Goal: Check status: Check status

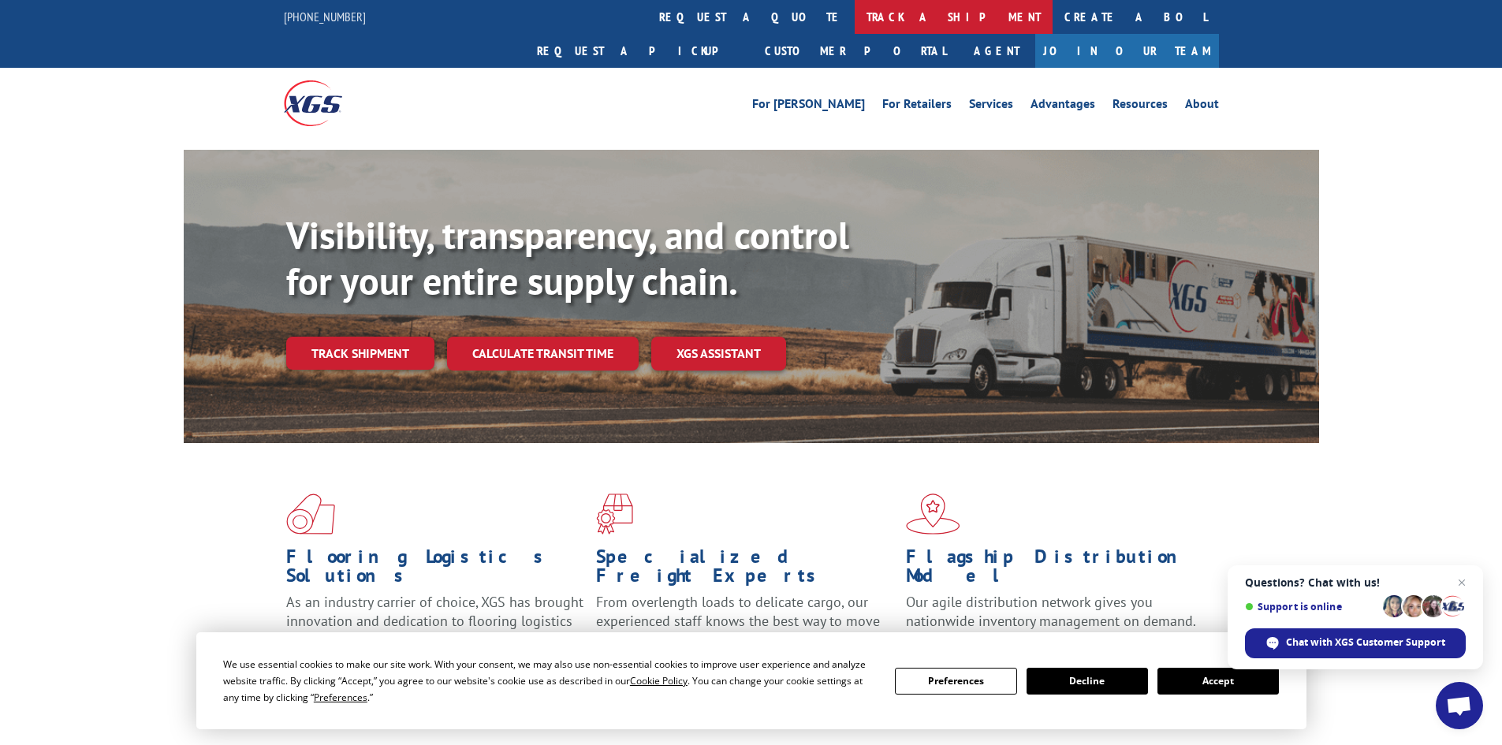
click at [855, 24] on link "track a shipment" at bounding box center [954, 17] width 198 height 34
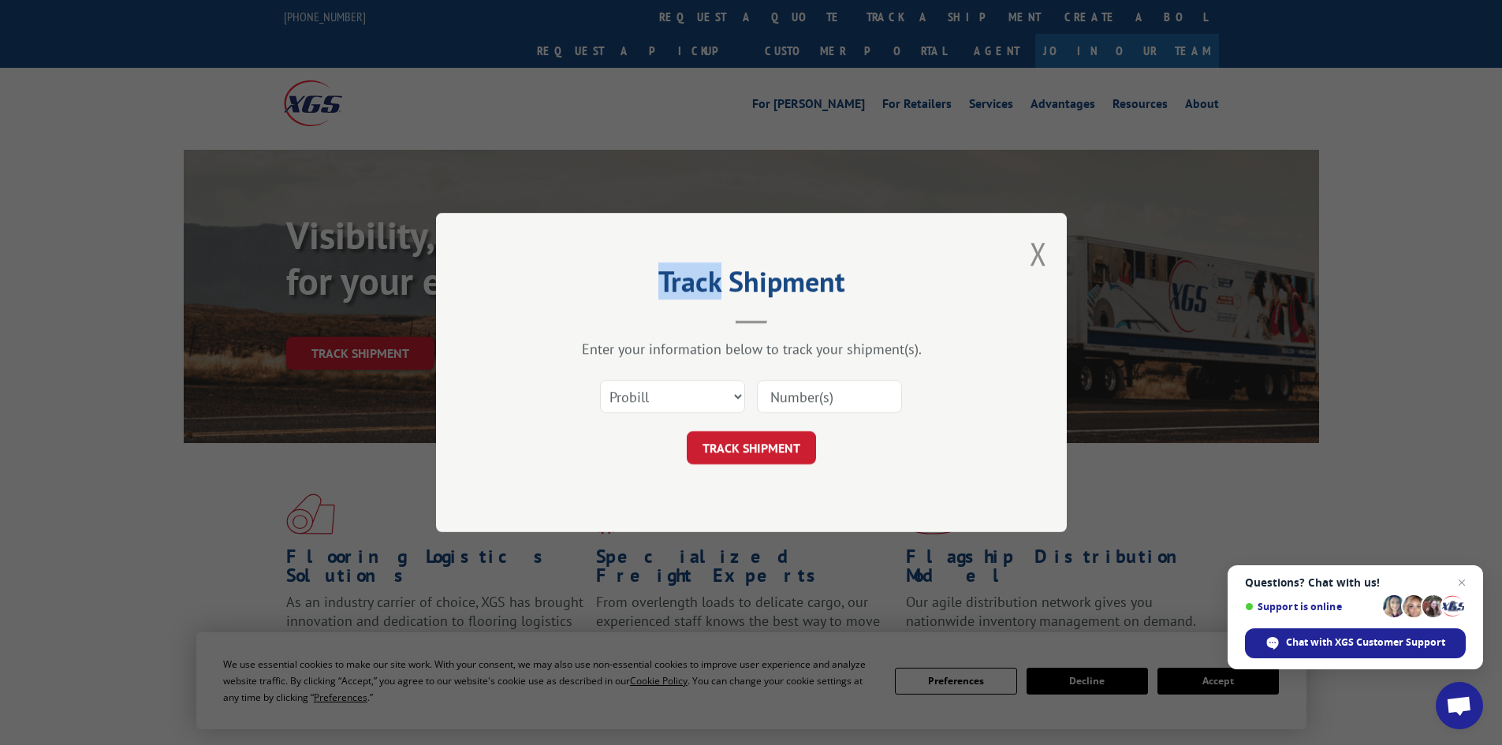
drag, startPoint x: 666, startPoint y: 24, endPoint x: 867, endPoint y: 346, distance: 379.5
click at [843, 315] on div "Track Shipment Enter your information below to track your shipment(s). Select c…" at bounding box center [751, 372] width 1502 height 745
click at [1041, 258] on button "Close modal" at bounding box center [1038, 254] width 17 height 42
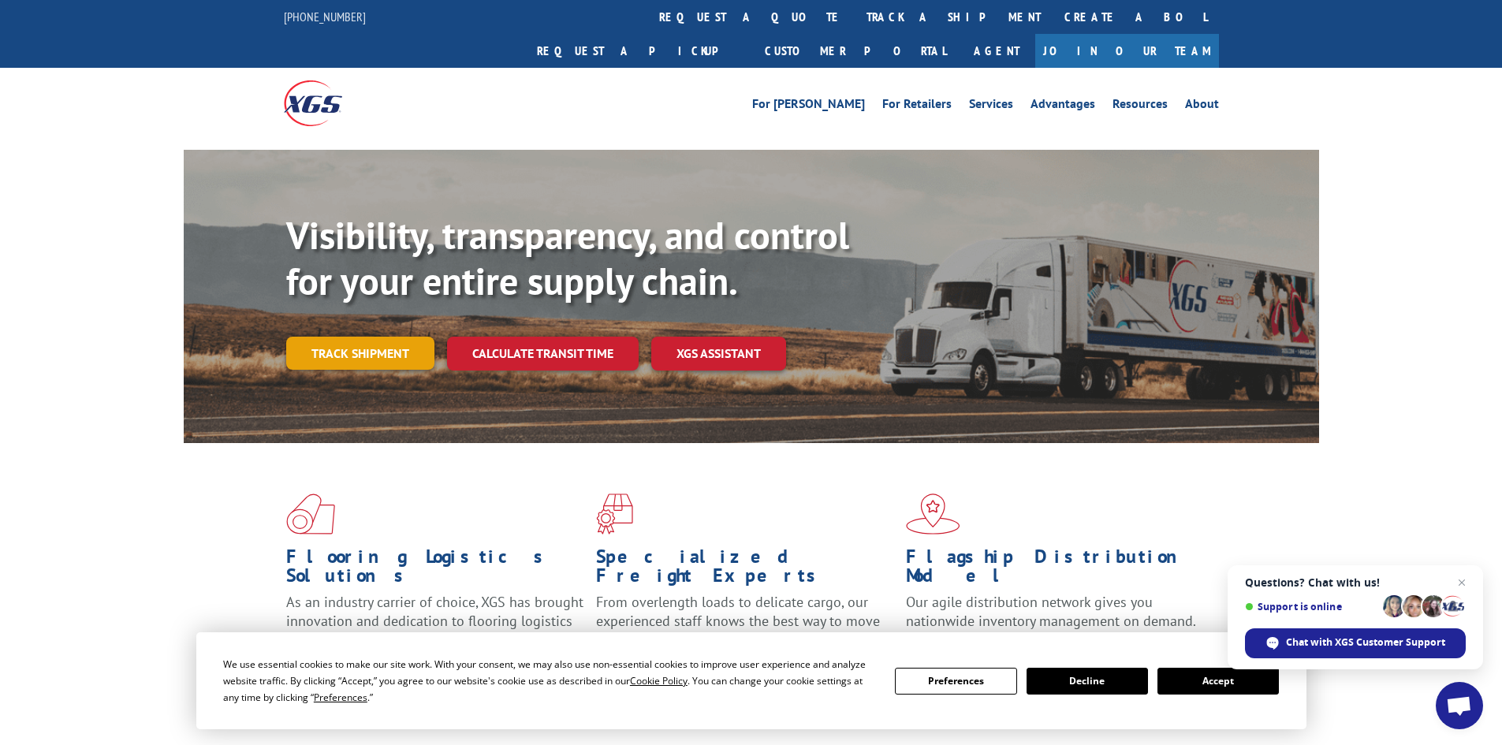
click at [357, 337] on link "Track shipment" at bounding box center [360, 353] width 148 height 33
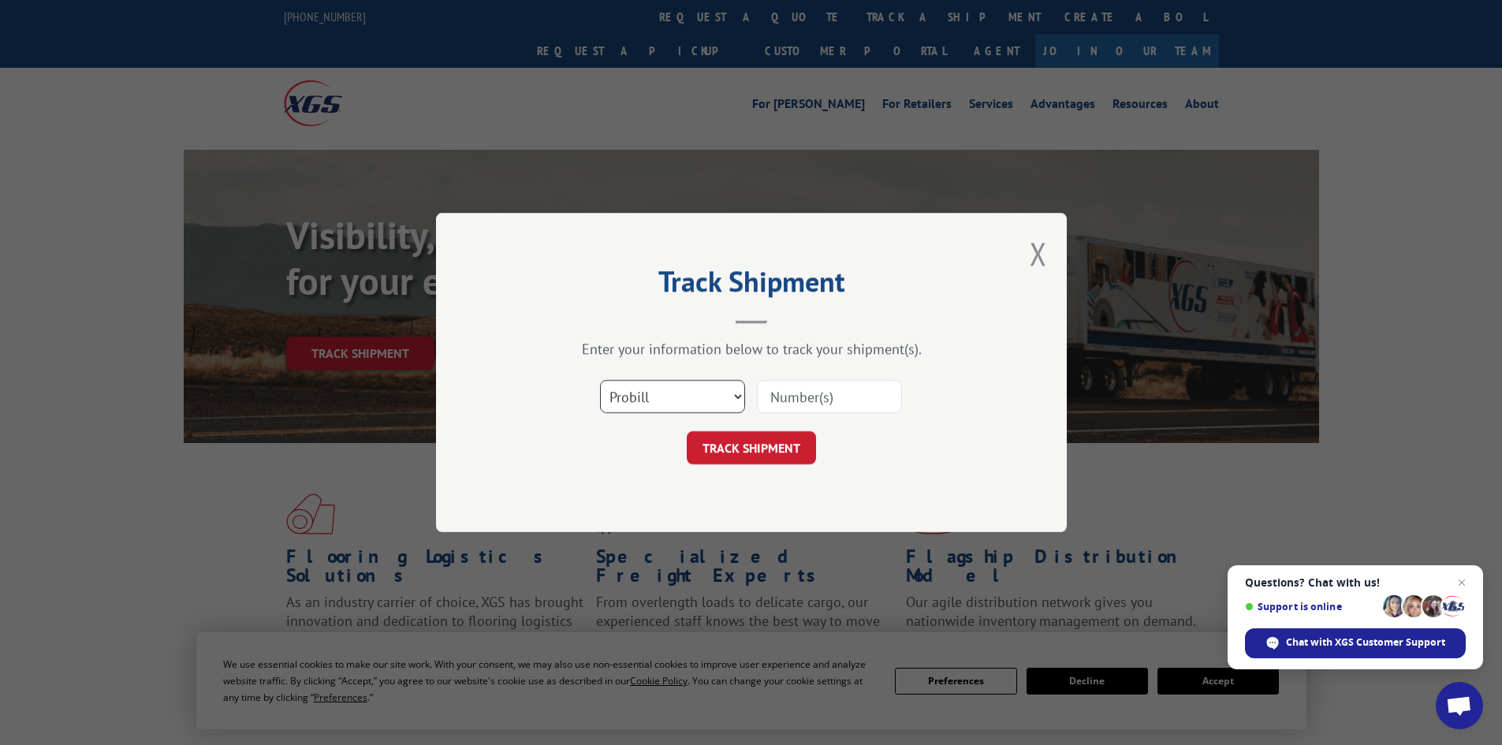
click at [647, 392] on select "Select category... Probill BOL PO" at bounding box center [672, 396] width 145 height 33
select select "po"
click at [600, 380] on select "Select category... Probill BOL PO" at bounding box center [672, 396] width 145 height 33
click at [804, 401] on input at bounding box center [829, 396] width 145 height 33
paste input "26522397"
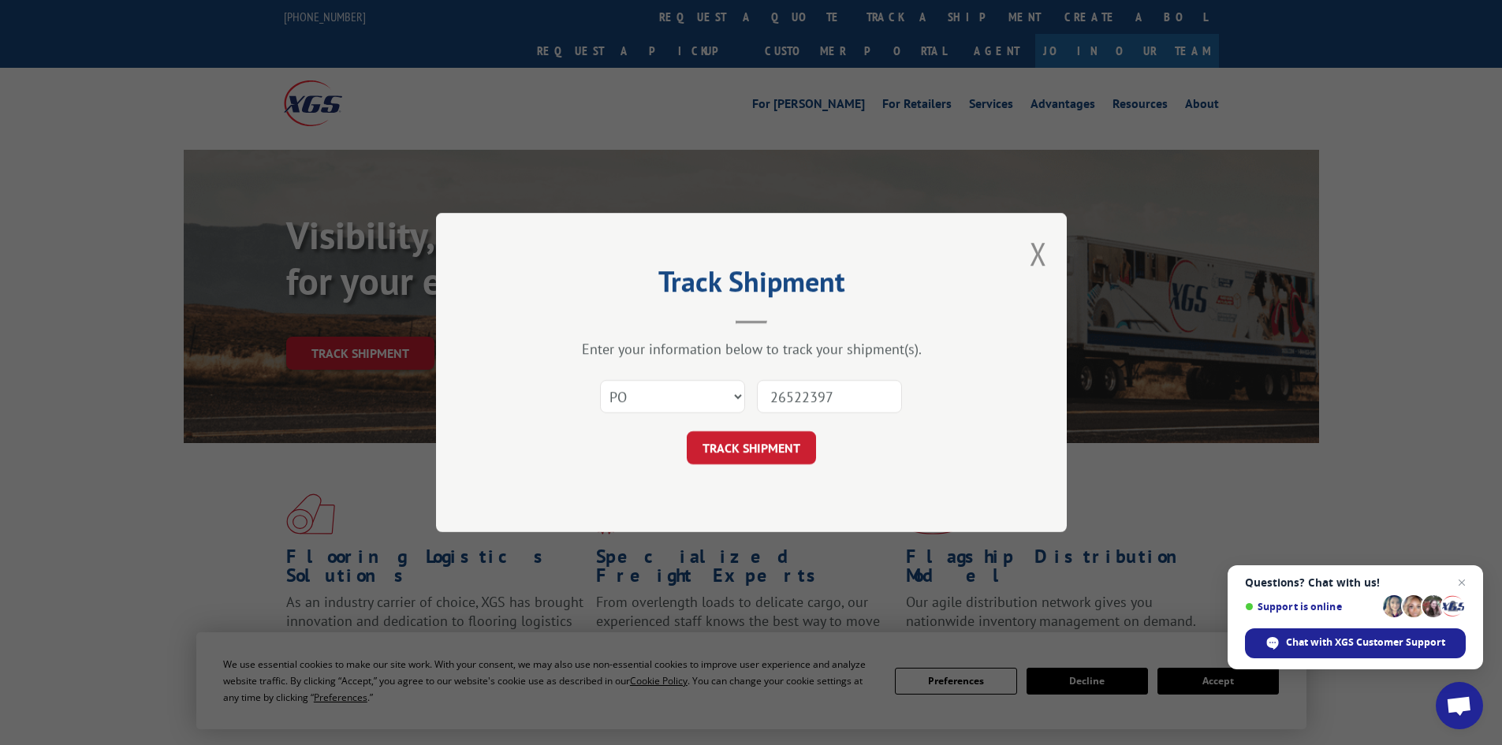
click at [867, 405] on input "26522397" at bounding box center [829, 396] width 145 height 33
paste input "433488"
type input "26433488"
click at [687, 431] on button "TRACK SHIPMENT" at bounding box center [751, 447] width 129 height 33
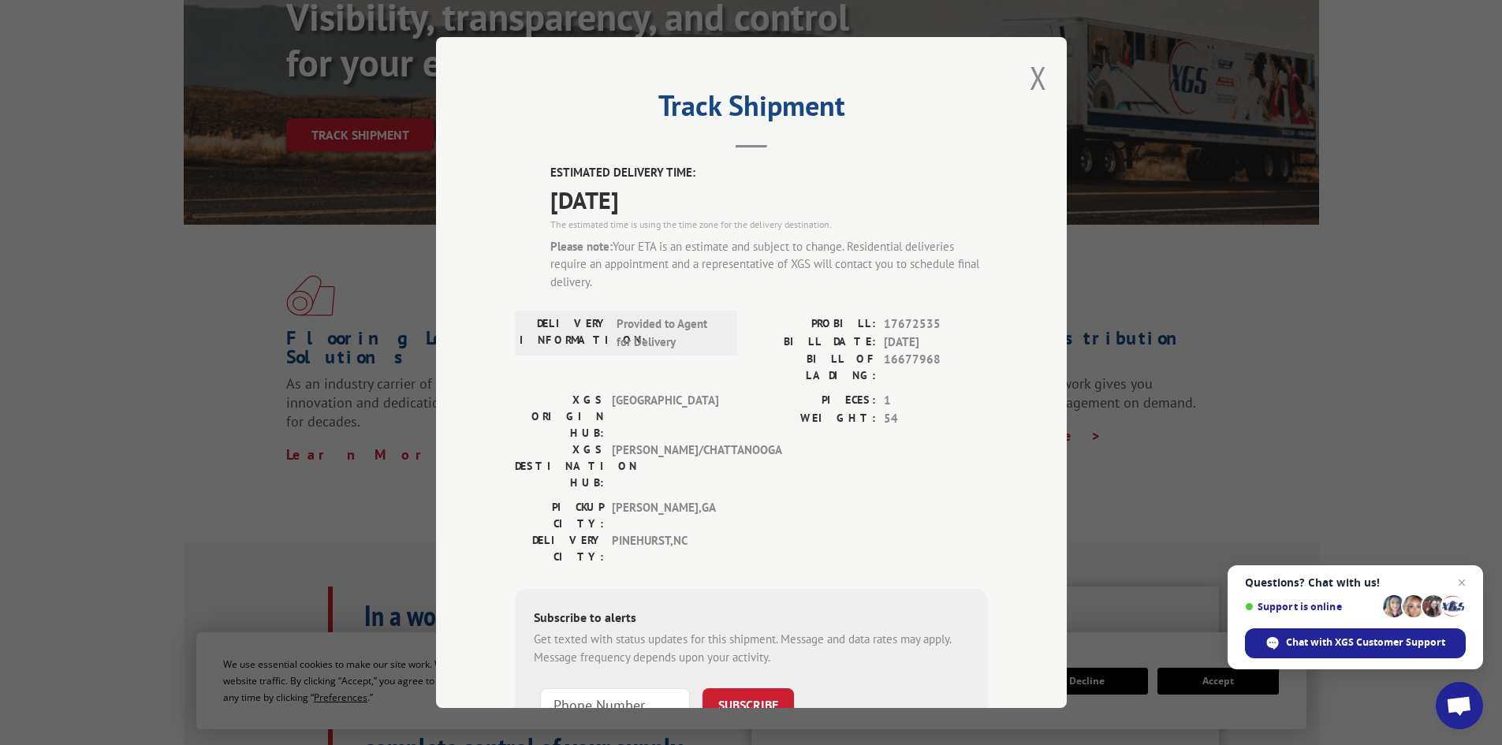
scroll to position [79, 0]
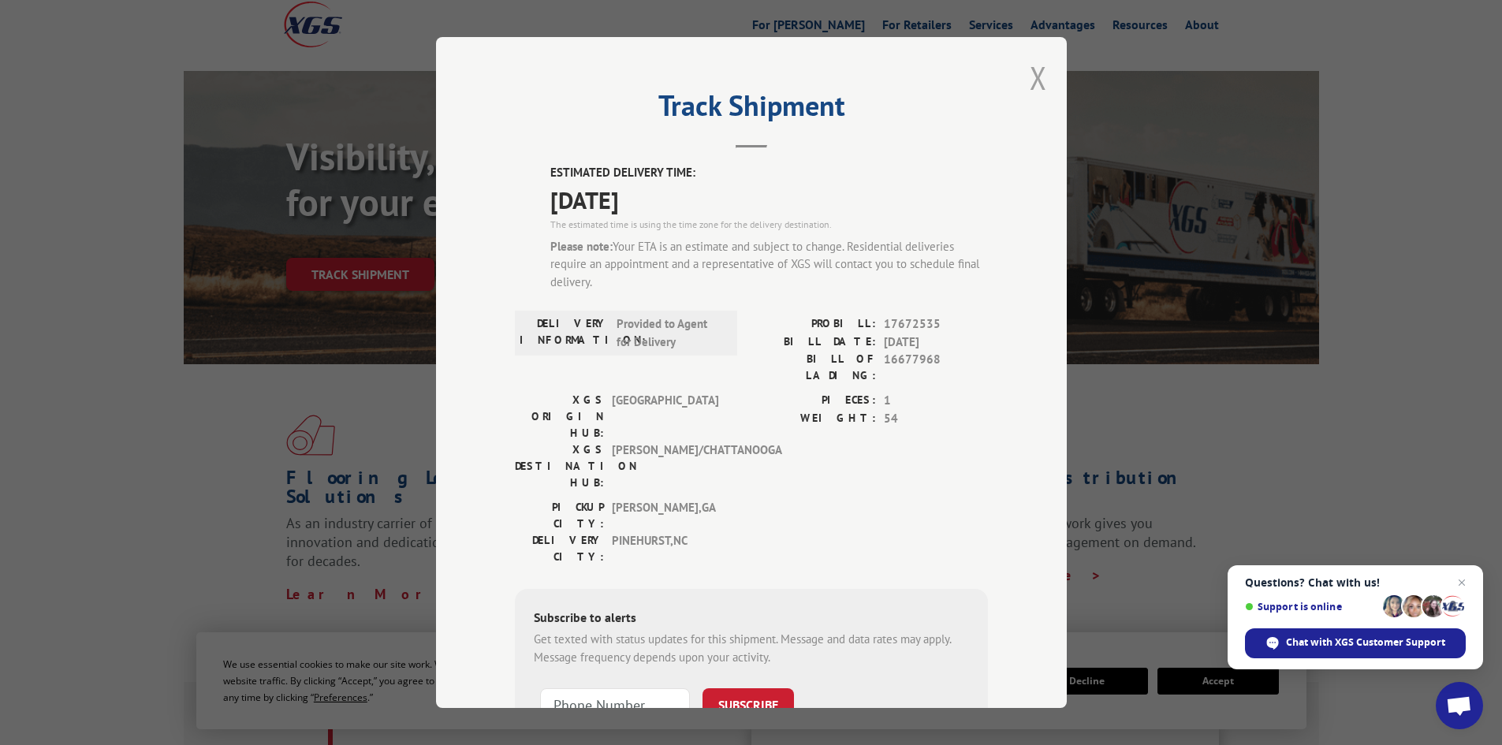
click at [1040, 74] on button "Close modal" at bounding box center [1038, 78] width 17 height 42
